Goal: Task Accomplishment & Management: Complete application form

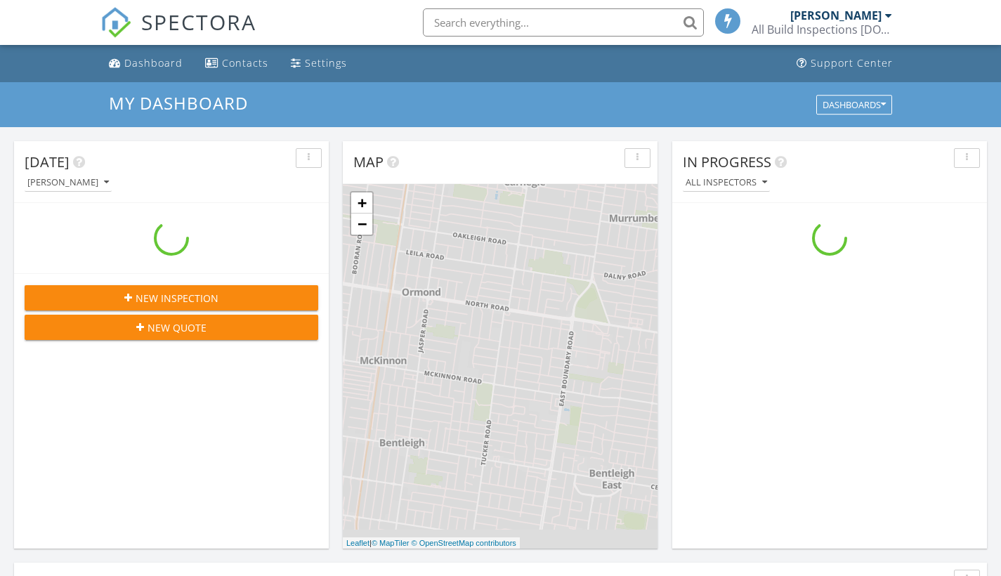
scroll to position [1300, 1022]
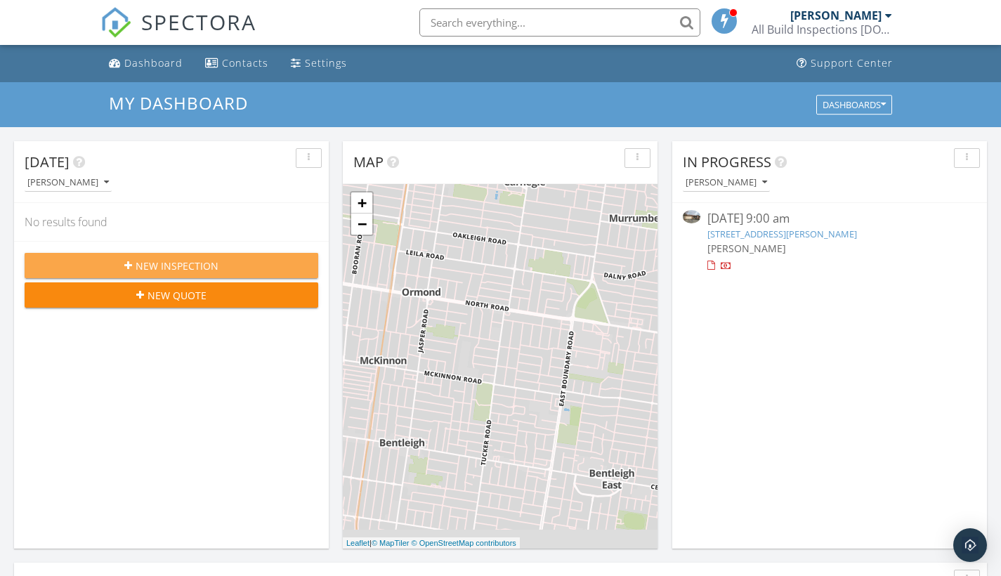
click at [198, 269] on span "New Inspection" at bounding box center [177, 265] width 83 height 15
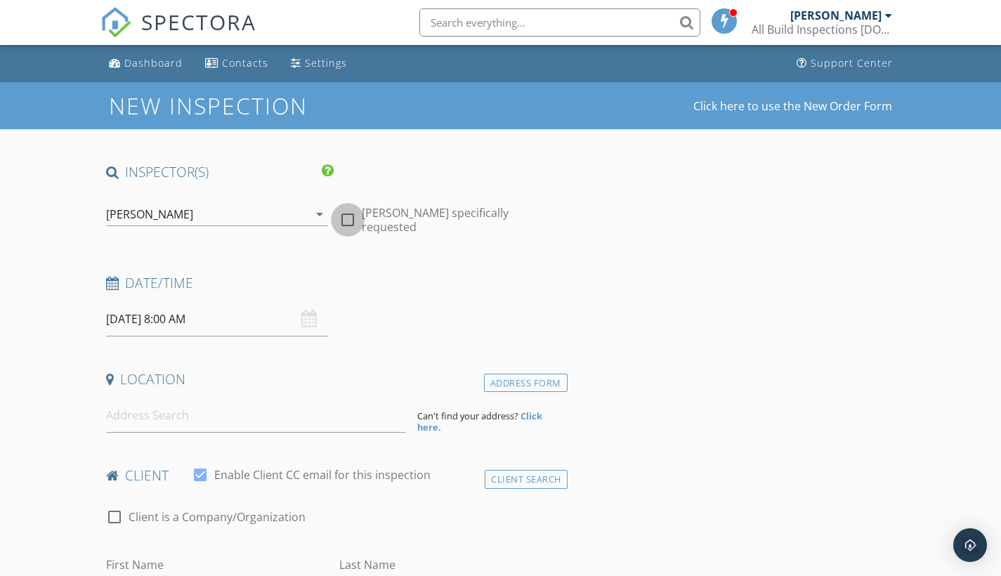
click at [348, 218] on div at bounding box center [348, 220] width 24 height 24
checkbox input "true"
click at [306, 317] on div "30/09/2025 8:00 AM" at bounding box center [217, 319] width 223 height 34
click at [207, 319] on input "30/09/2025 8:00 AM" at bounding box center [217, 319] width 223 height 34
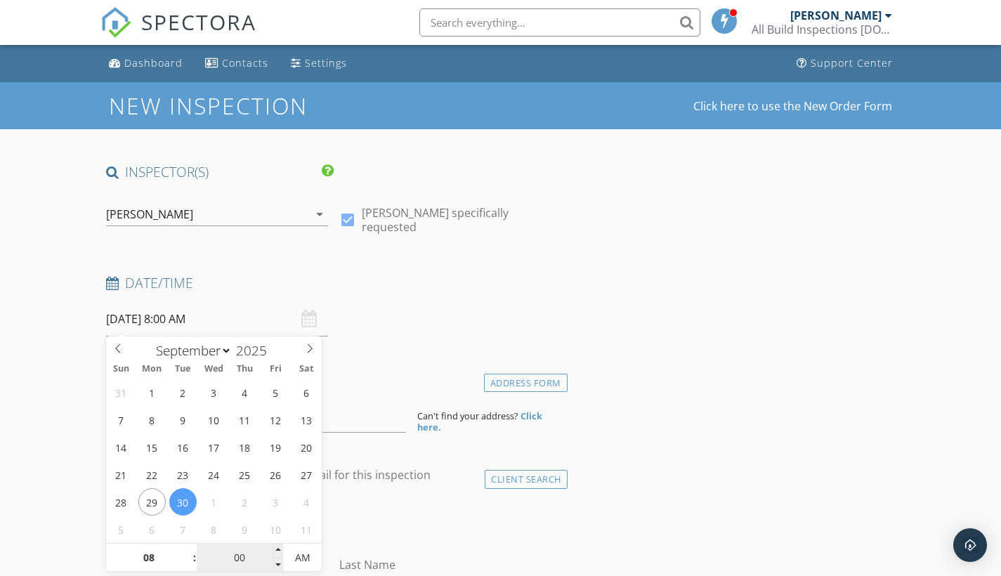
click at [197, 559] on input "00" at bounding box center [240, 558] width 86 height 28
click at [192, 558] on span ":" at bounding box center [194, 557] width 4 height 28
type input "09"
type input "[DATE] 9:00 AM"
click at [187, 548] on span at bounding box center [188, 550] width 10 height 14
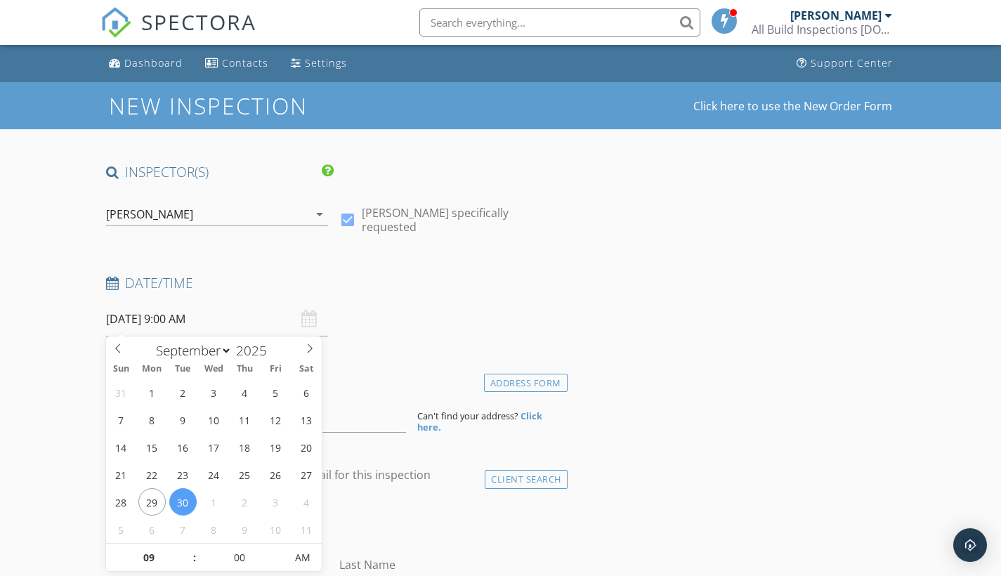
click at [383, 299] on div "Date/Time" at bounding box center [333, 288] width 467 height 28
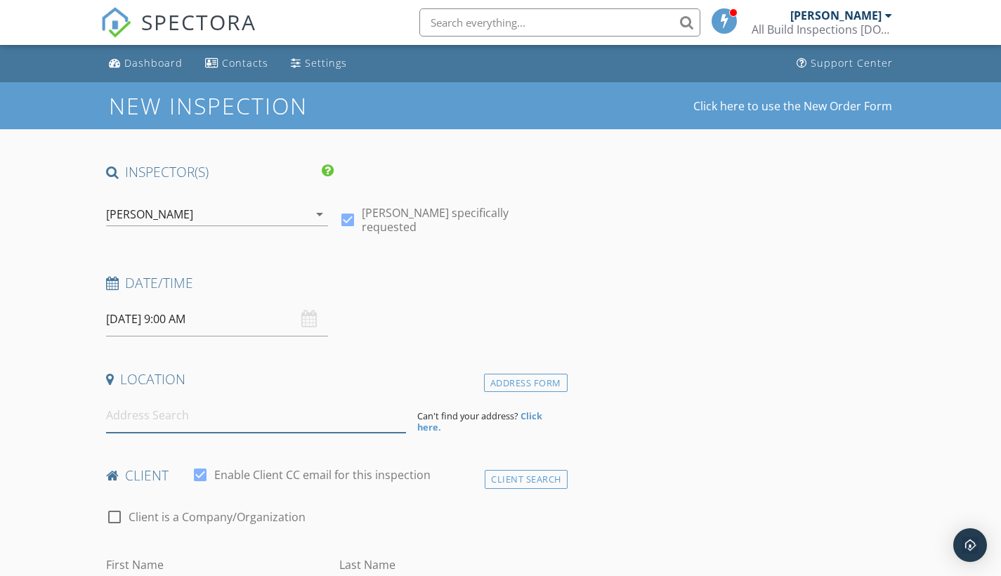
click at [159, 409] on input at bounding box center [256, 415] width 300 height 34
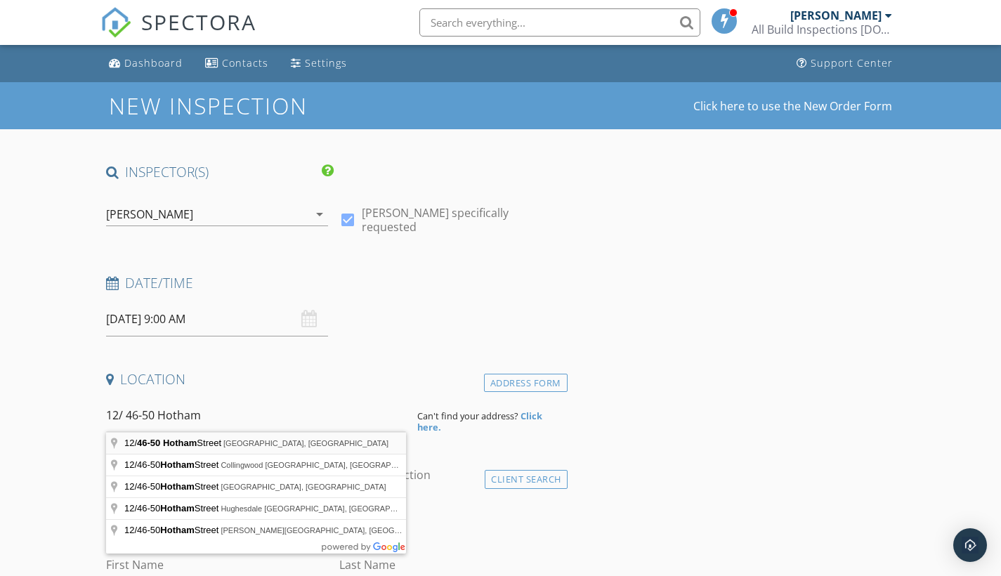
type input "12/46-50 Hotham Street, St Kilda East VIC, Australia"
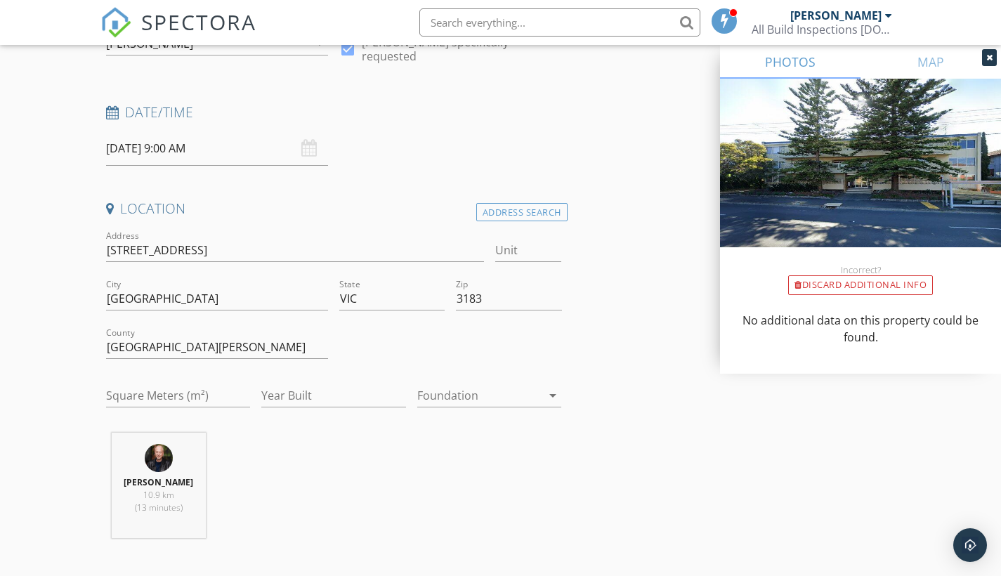
scroll to position [276, 0]
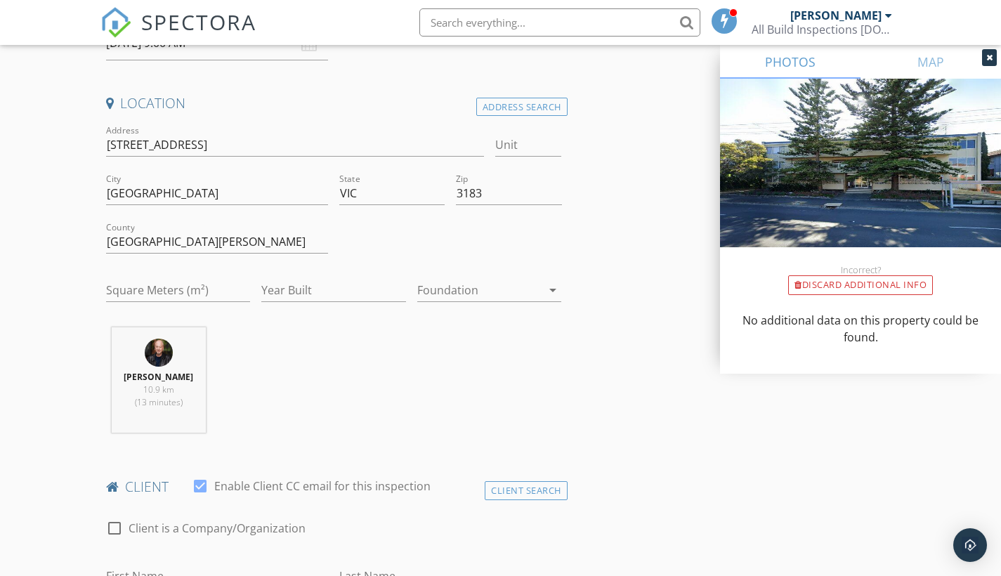
click at [987, 57] on icon at bounding box center [989, 57] width 6 height 8
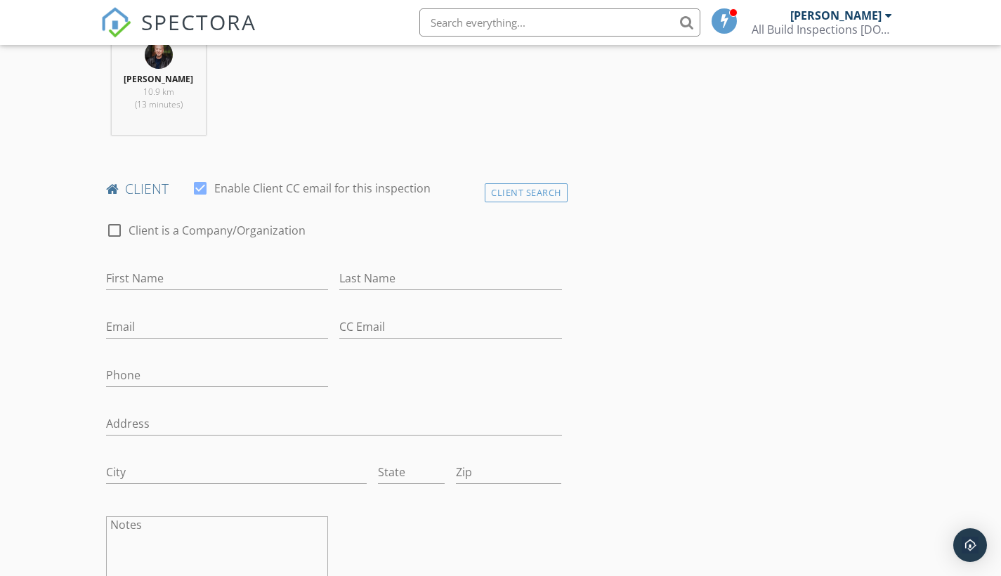
scroll to position [576, 0]
type input "[PERSON_NAME]"
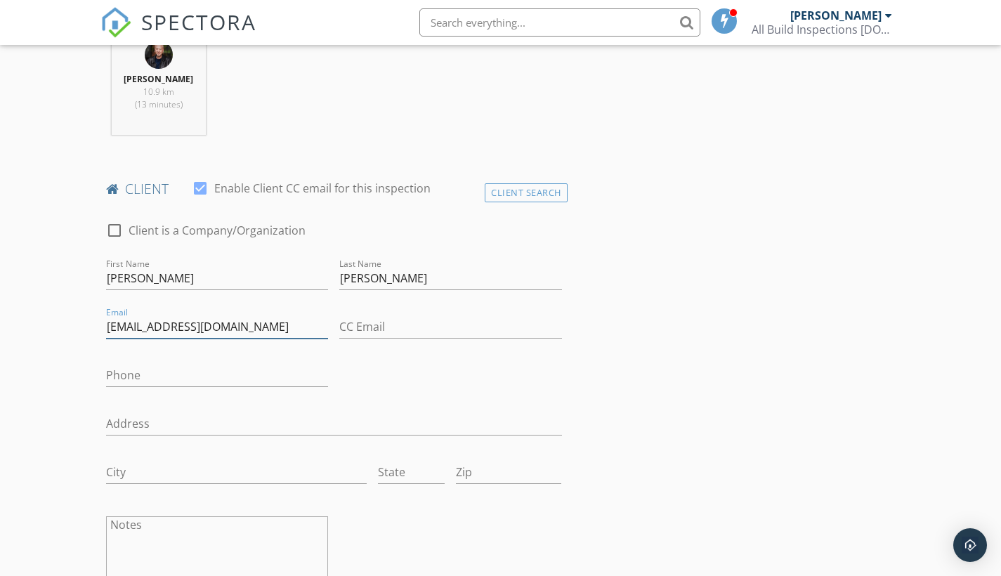
type input "[EMAIL_ADDRESS][DOMAIN_NAME]"
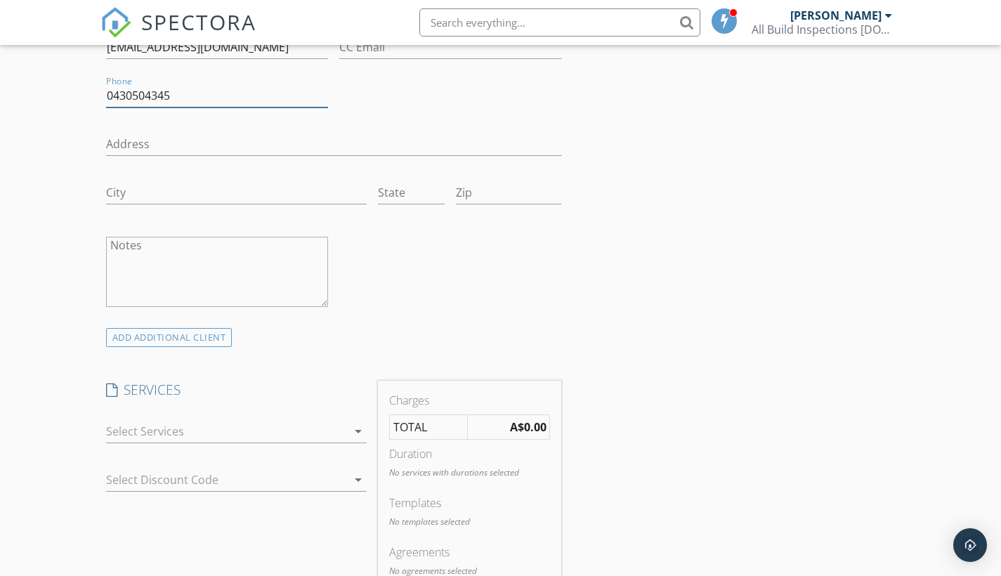
scroll to position [984, 0]
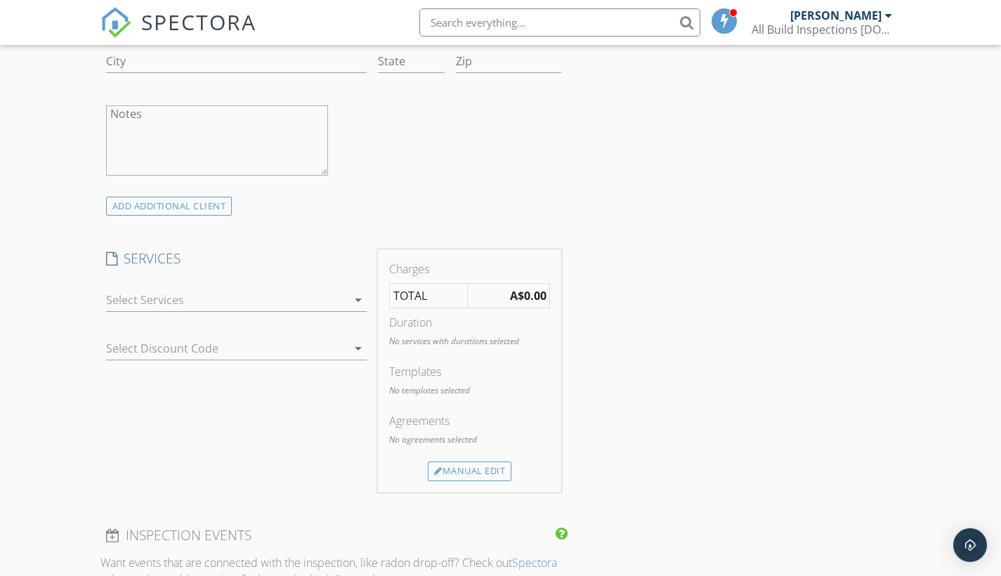
type input "0430504345"
click at [356, 301] on icon "arrow_drop_down" at bounding box center [358, 299] width 17 height 17
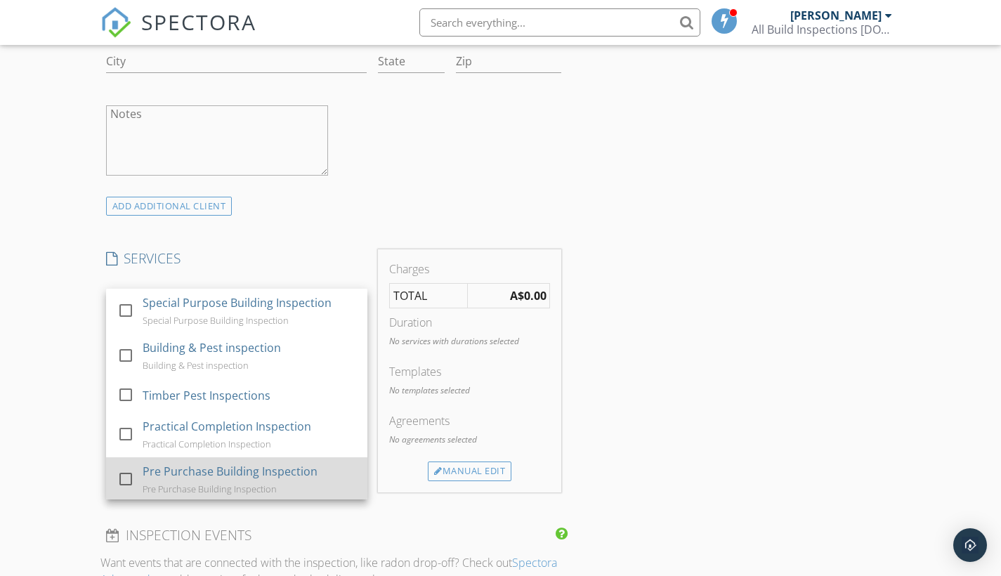
click at [268, 472] on div "Pre Purchase Building Inspection" at bounding box center [230, 471] width 175 height 17
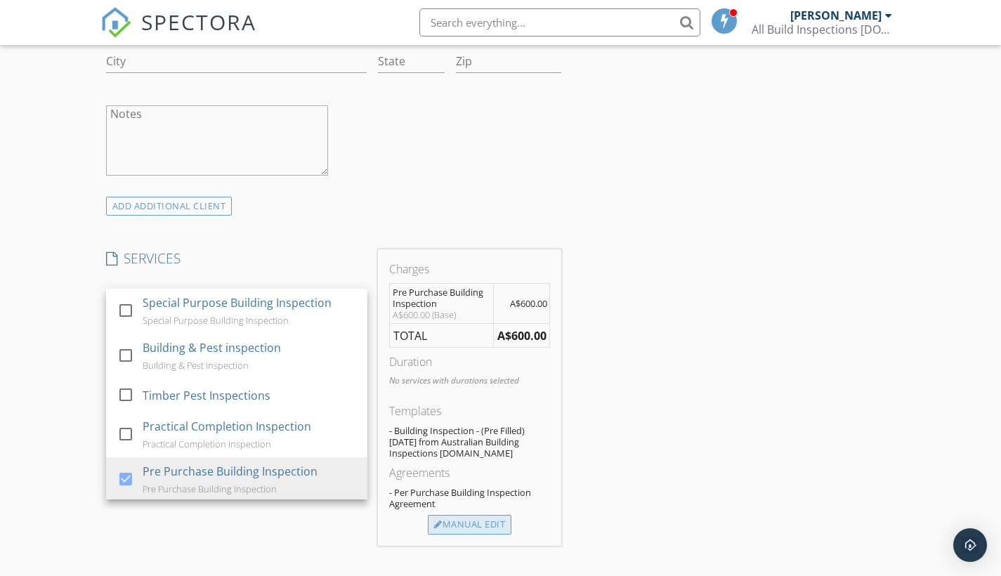
click at [459, 529] on div "Manual Edit" at bounding box center [470, 525] width 84 height 20
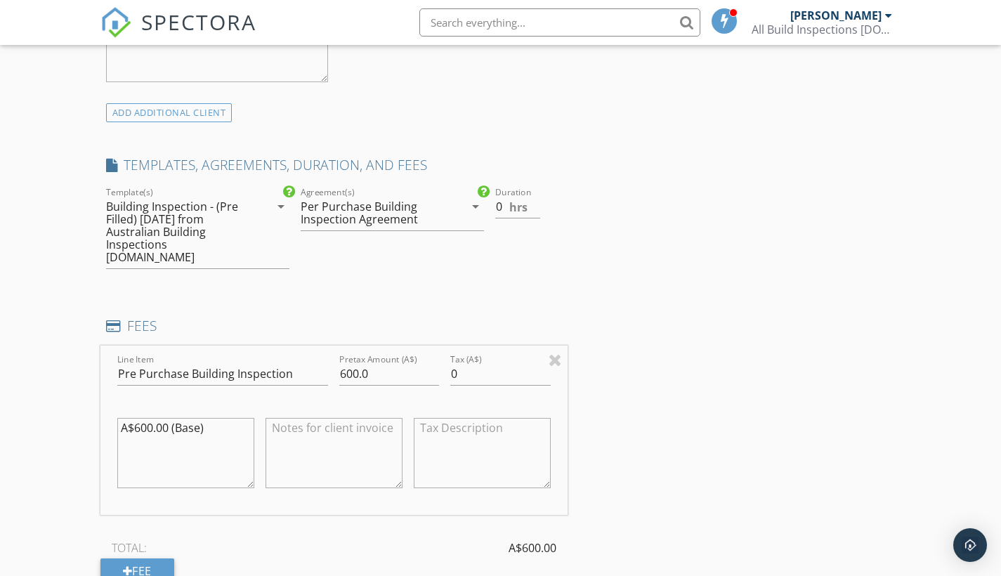
scroll to position [1075, 0]
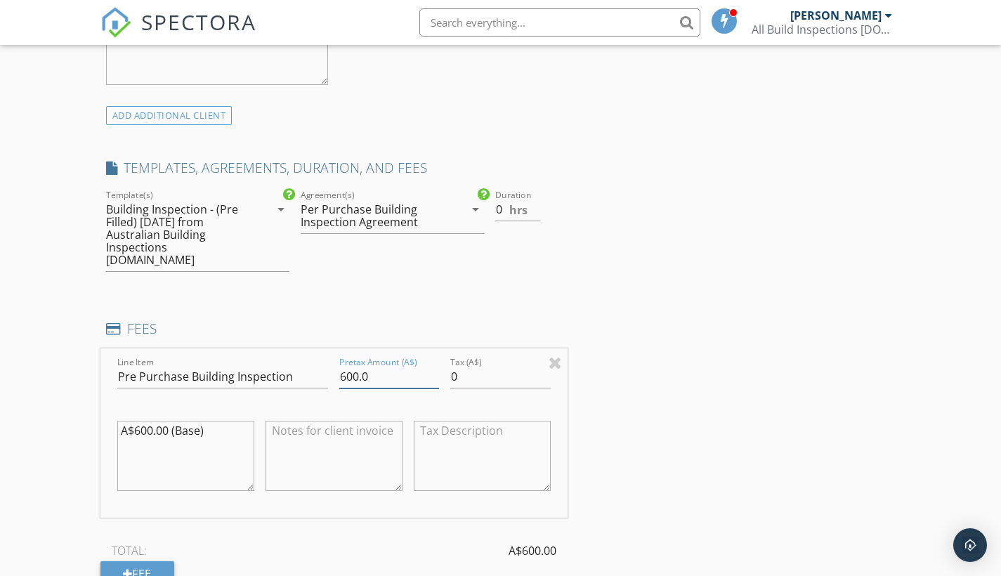
click at [360, 365] on input "600.0" at bounding box center [389, 376] width 100 height 23
type input "440.0"
click at [470, 365] on input "0" at bounding box center [500, 376] width 100 height 23
type input "044"
click at [650, 475] on div "INSPECTOR(S) check_box Vlad Breskin PRIMARY Vlad Breskin arrow_drop_down check_…" at bounding box center [500, 359] width 800 height 2542
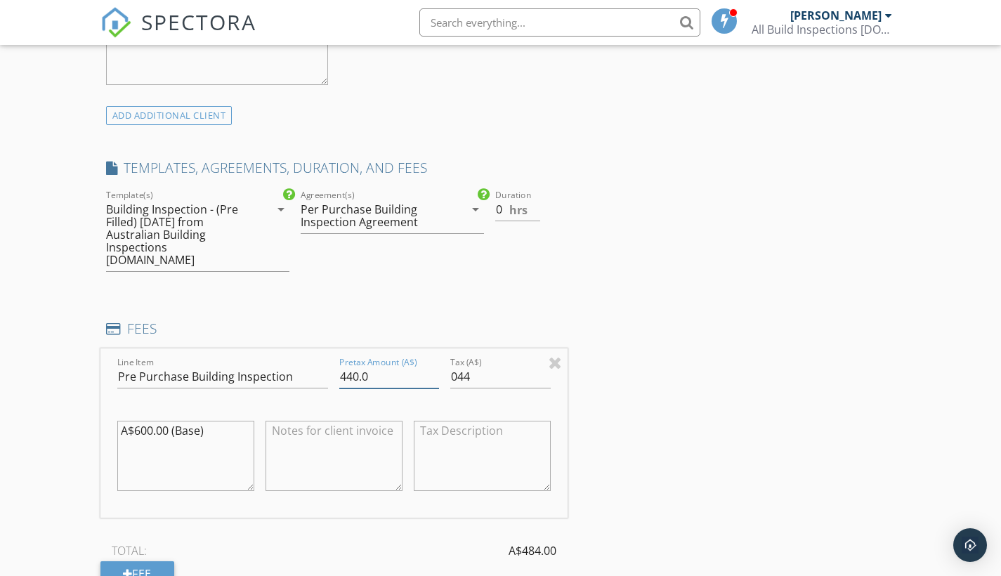
click at [367, 365] on input "440.0" at bounding box center [389, 376] width 100 height 23
type input "440.90"
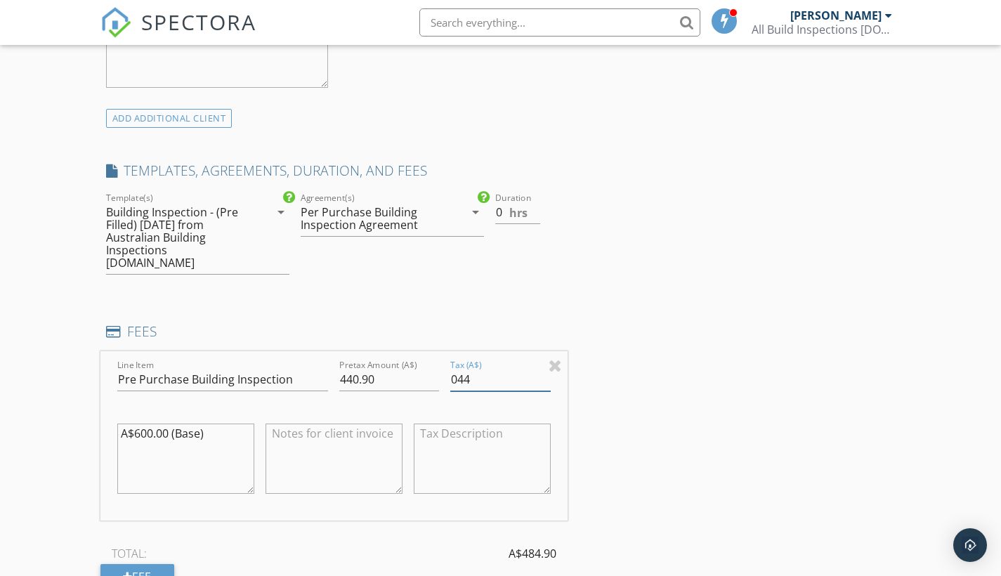
click at [478, 368] on input "044" at bounding box center [500, 379] width 100 height 23
type input "044.9"
click at [631, 421] on div "INSPECTOR(S) check_box Vlad Breskin PRIMARY Vlad Breskin arrow_drop_down check_…" at bounding box center [500, 362] width 800 height 2542
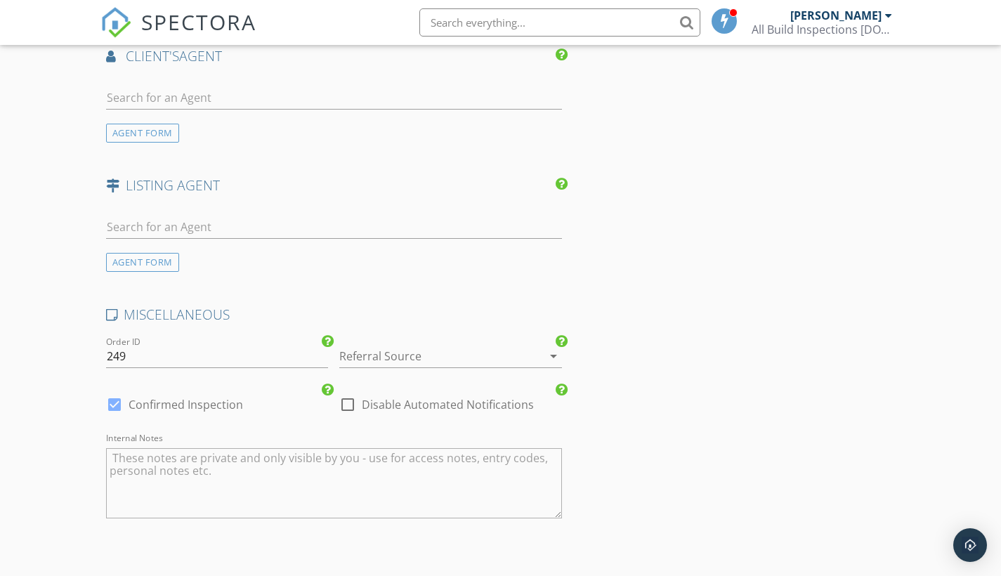
scroll to position [2144, 0]
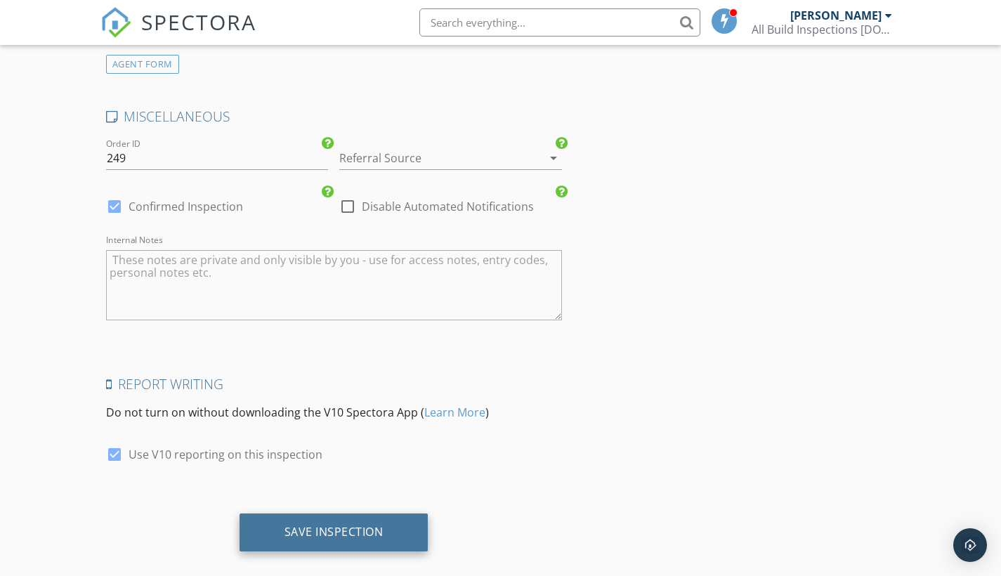
click at [348, 525] on div "Save Inspection" at bounding box center [333, 532] width 99 height 14
